Goal: Transaction & Acquisition: Book appointment/travel/reservation

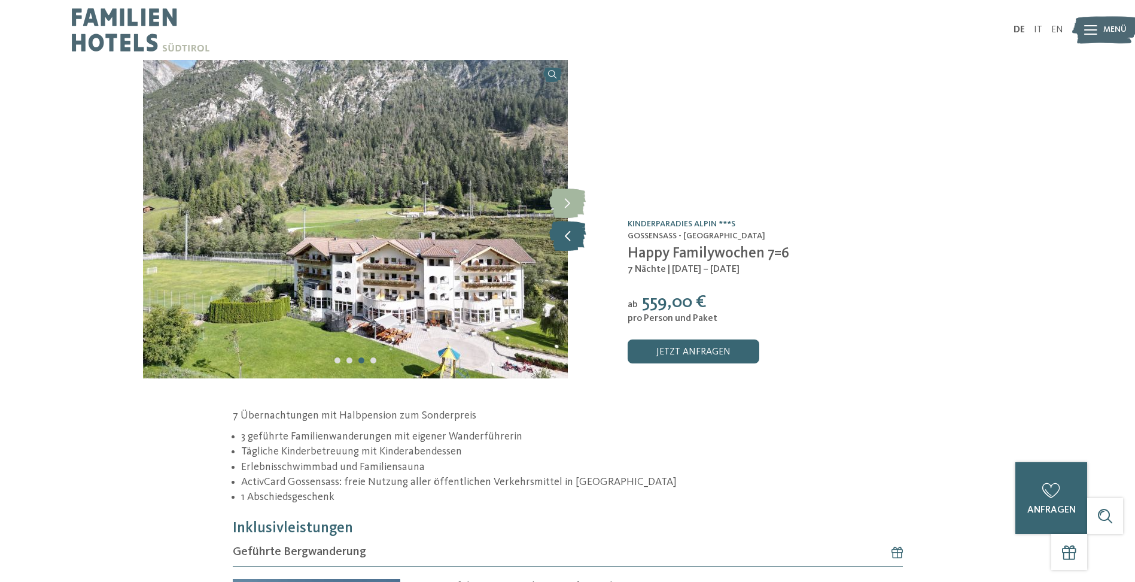
click at [571, 241] on icon at bounding box center [567, 236] width 37 height 30
click at [573, 232] on icon at bounding box center [567, 236] width 37 height 30
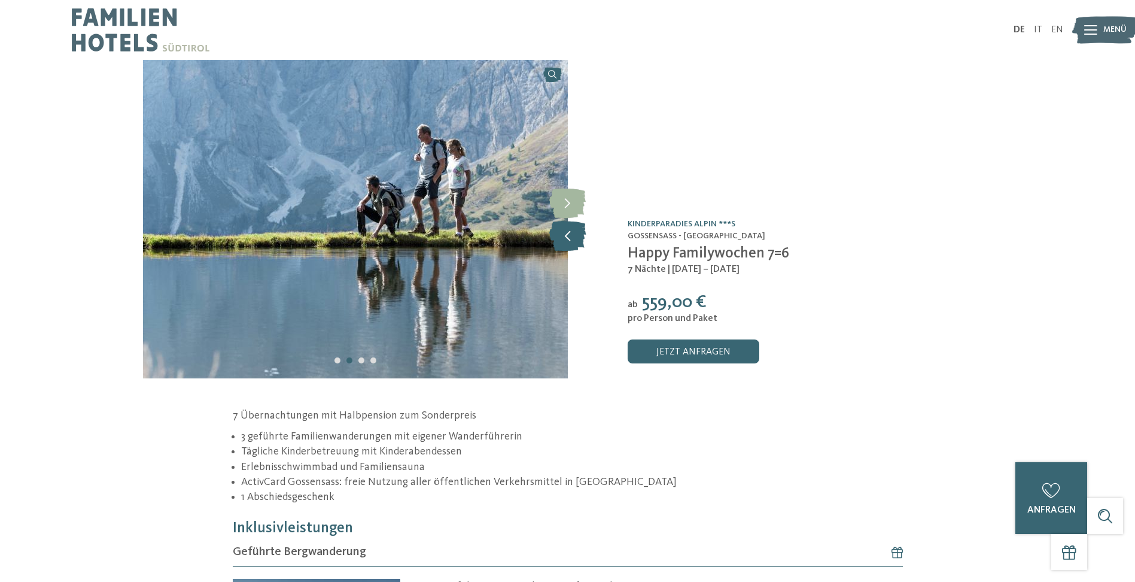
click at [573, 232] on icon at bounding box center [567, 236] width 37 height 30
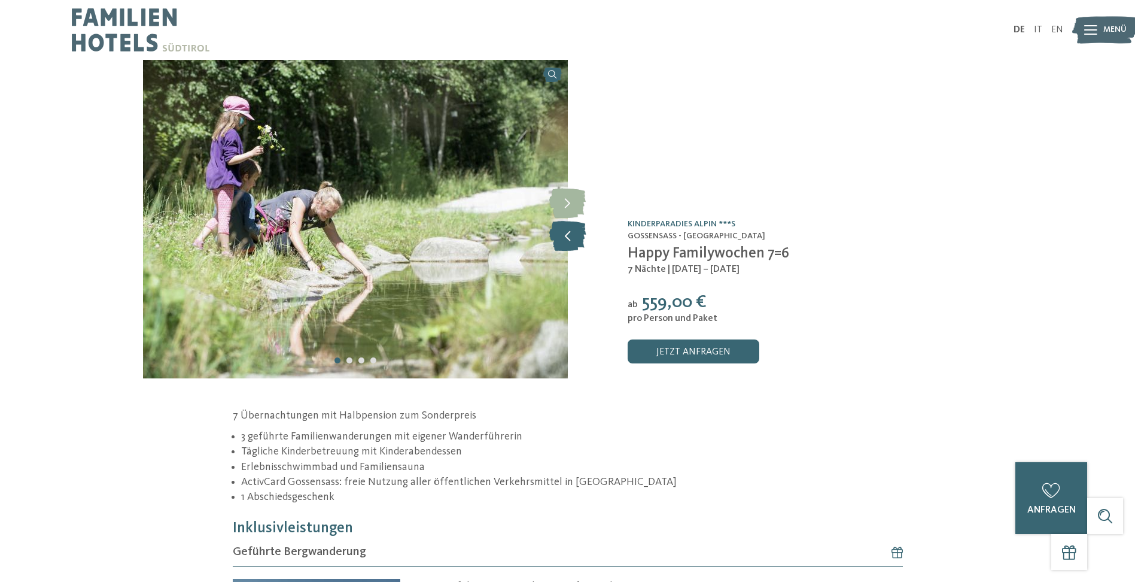
click at [573, 232] on icon at bounding box center [567, 236] width 37 height 30
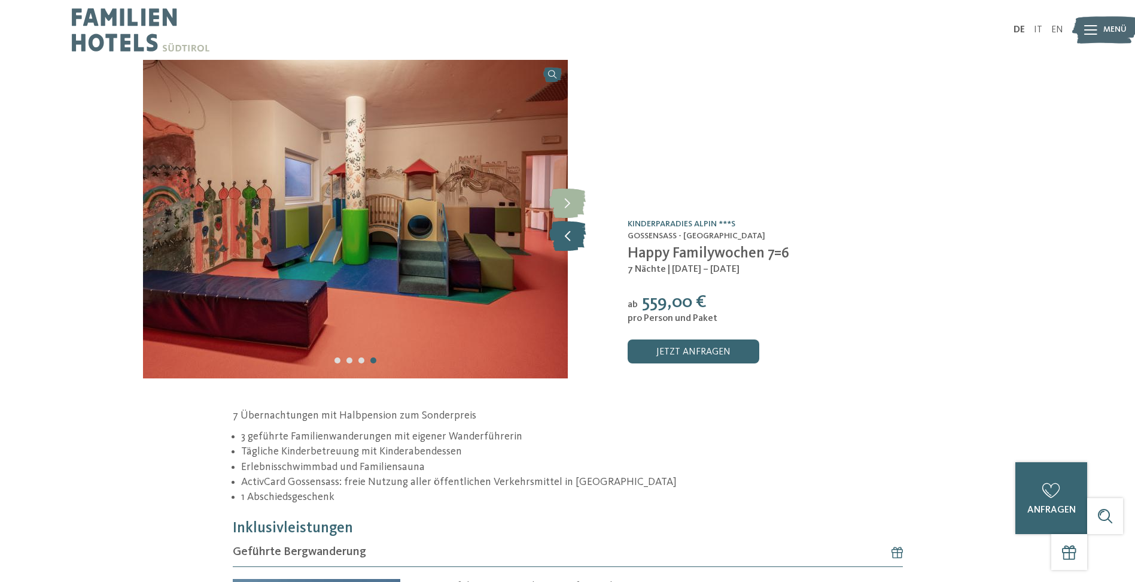
click at [573, 232] on icon at bounding box center [567, 236] width 37 height 30
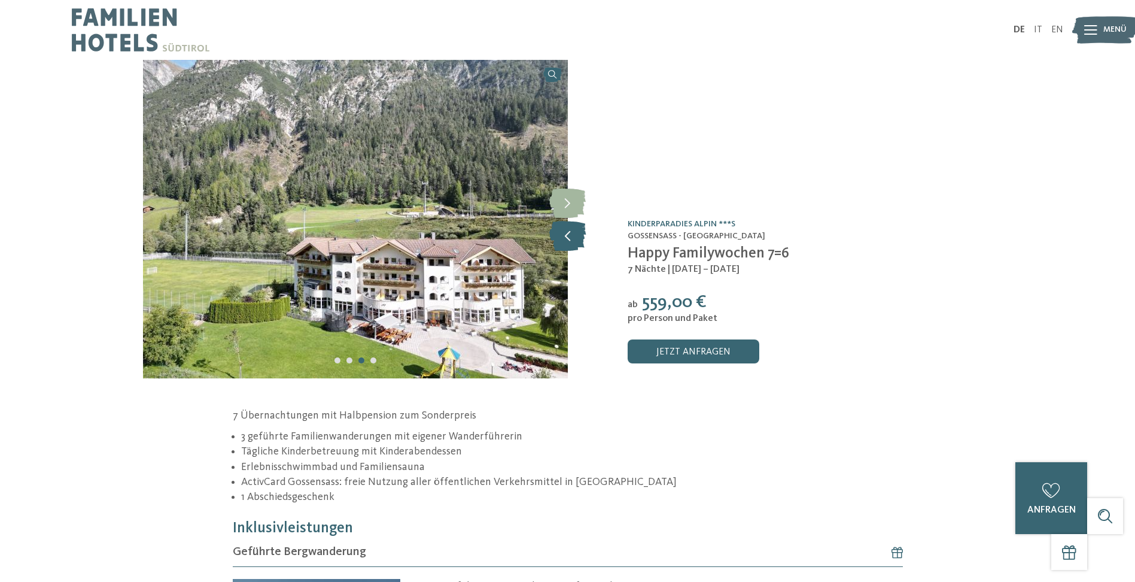
click at [573, 232] on icon at bounding box center [567, 236] width 37 height 30
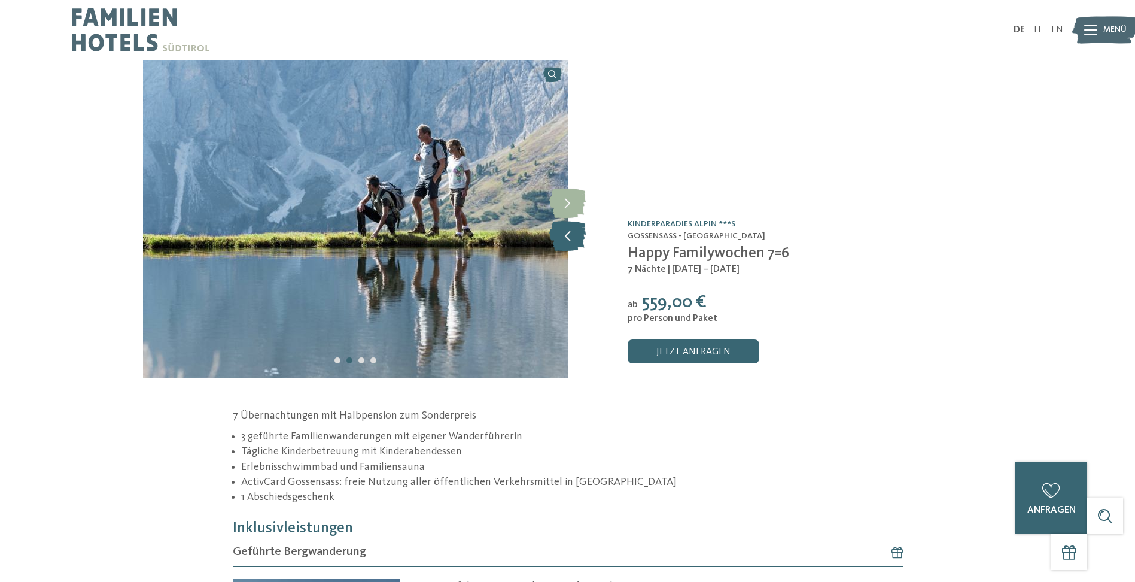
click at [573, 232] on icon at bounding box center [567, 236] width 37 height 30
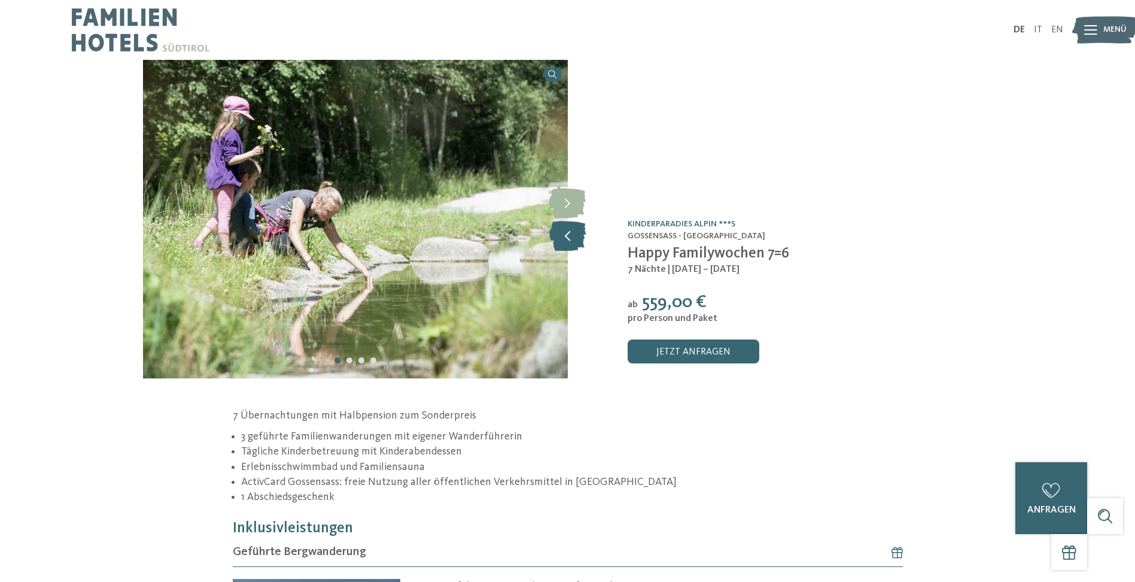
click at [573, 232] on icon at bounding box center [567, 236] width 37 height 30
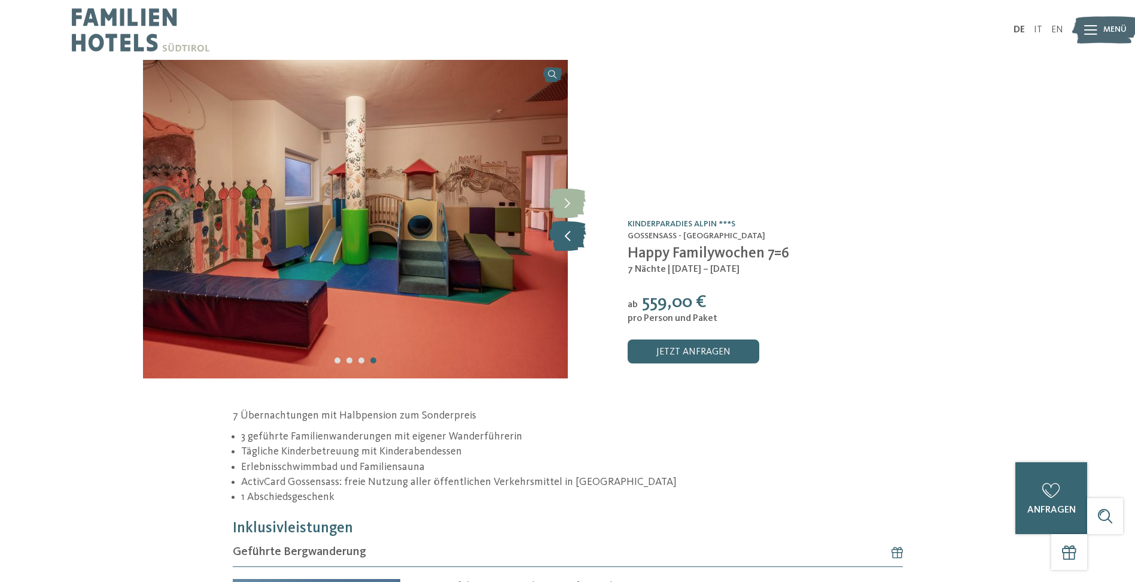
click at [573, 232] on icon at bounding box center [567, 236] width 37 height 30
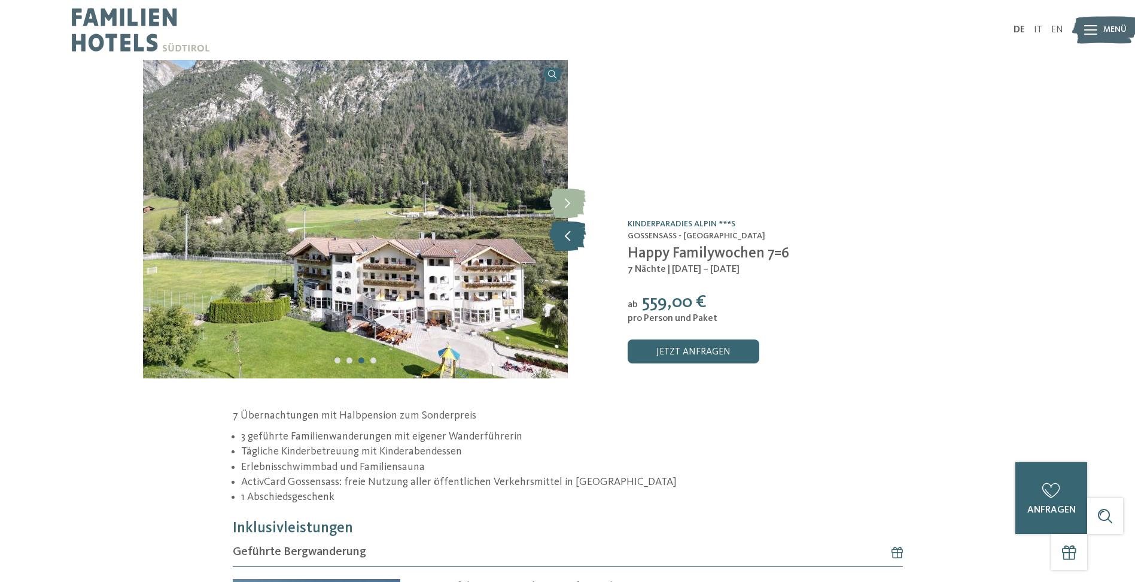
click at [573, 232] on icon at bounding box center [567, 236] width 37 height 30
